Goal: Information Seeking & Learning: Check status

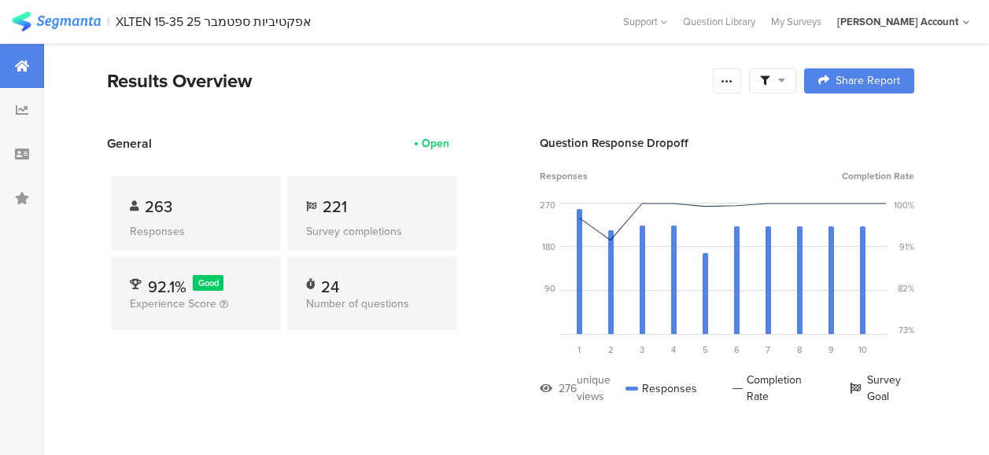
scroll to position [17, 0]
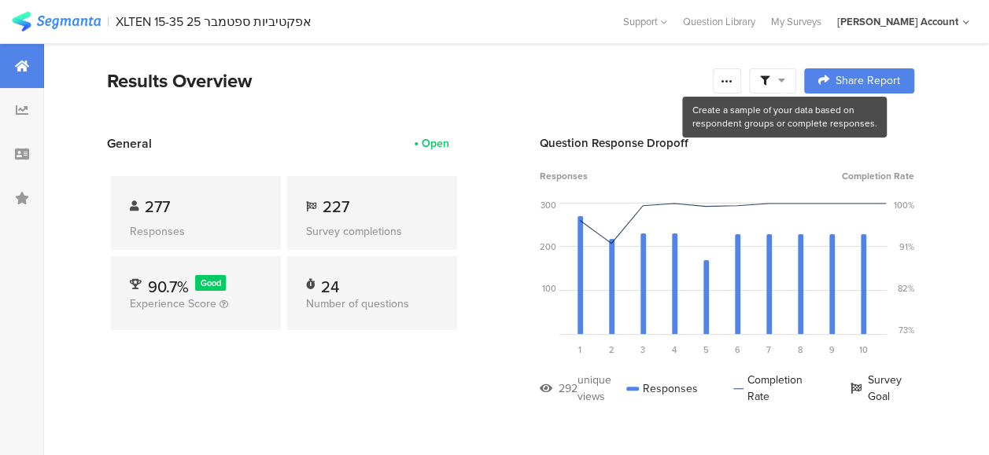
click at [785, 79] on icon at bounding box center [781, 80] width 7 height 11
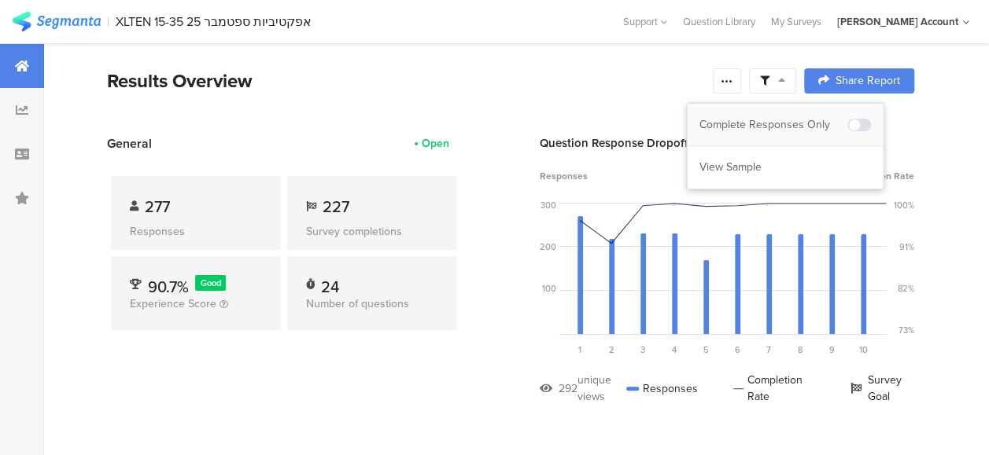
click at [796, 121] on div "Complete Responses Only" at bounding box center [773, 125] width 148 height 16
click at [494, 173] on section "General Open 277 Responses 227 Survey completions 100.0% Good Experience Score …" at bounding box center [510, 281] width 933 height 294
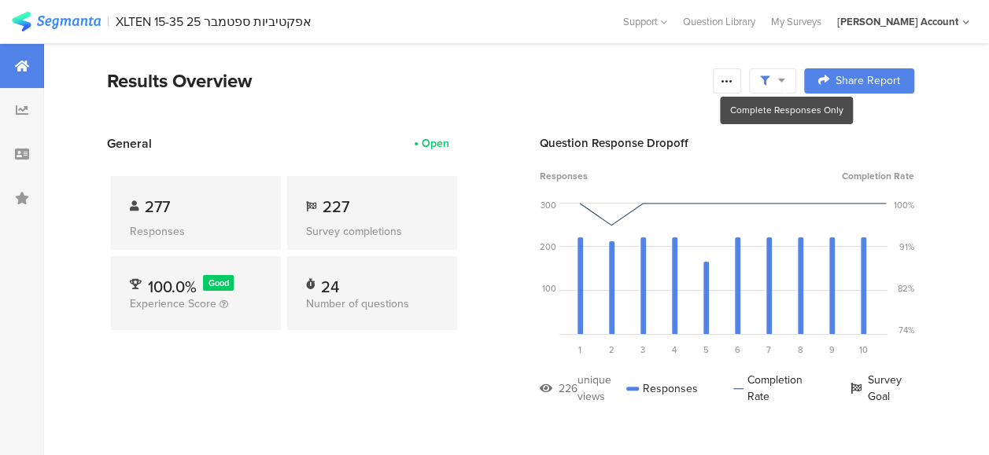
click at [785, 79] on icon at bounding box center [781, 80] width 7 height 11
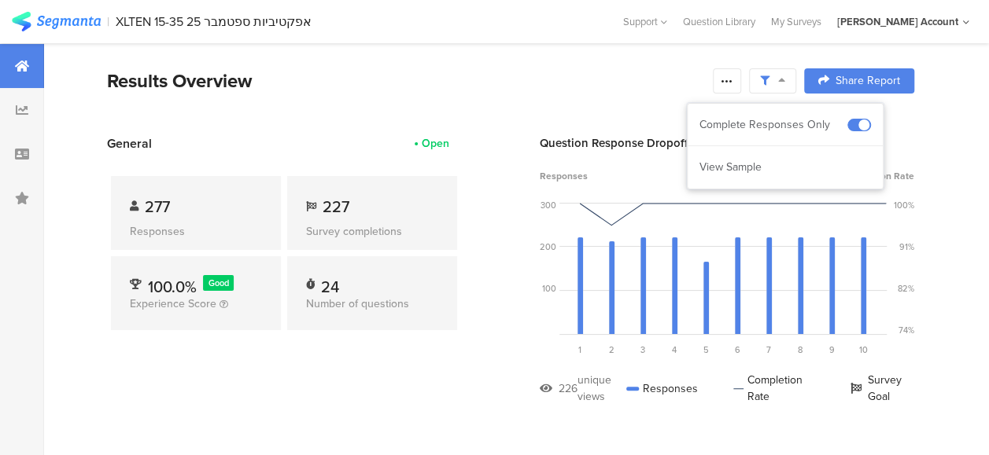
click at [702, 79] on div "Results Overview" at bounding box center [406, 81] width 598 height 28
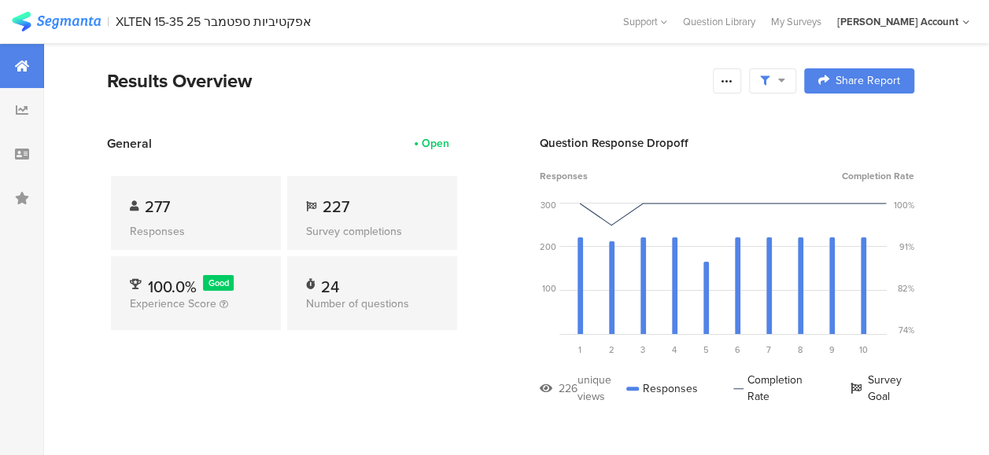
click at [404, 67] on div "Results Overview" at bounding box center [406, 81] width 598 height 28
click at [451, 87] on div "Results Overview" at bounding box center [406, 81] width 598 height 28
